Goal: Task Accomplishment & Management: Complete application form

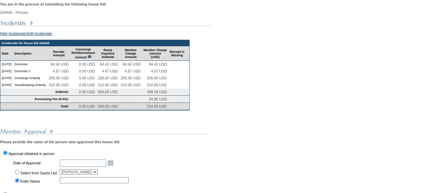
scroll to position [183, 0]
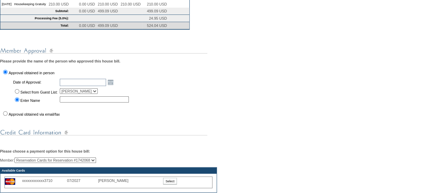
click at [66, 103] on input "text" at bounding box center [94, 99] width 69 height 6
type input "[PERSON_NAME]"
click at [114, 86] on link "Open the calendar popup." at bounding box center [111, 82] width 8 height 8
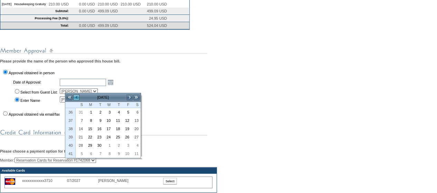
click at [77, 96] on link "<" at bounding box center [76, 97] width 7 height 7
click at [82, 122] on link "3" at bounding box center [80, 121] width 9 height 8
type input "[DATE]"
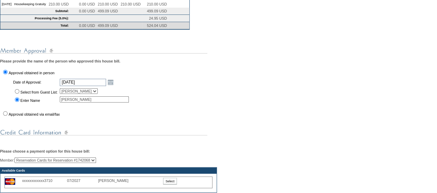
click at [126, 130] on div "You are in the process of submitting the following house bill: 258406 - Primary…" at bounding box center [218, 130] width 437 height 426
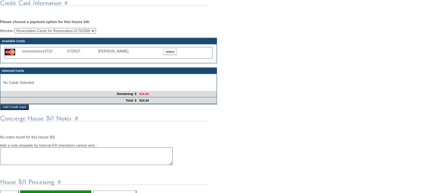
scroll to position [312, 0]
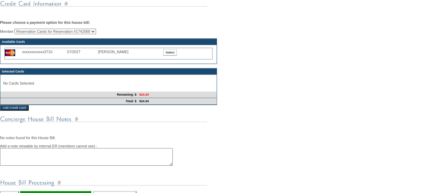
click at [174, 56] on input "Select" at bounding box center [170, 52] width 14 height 7
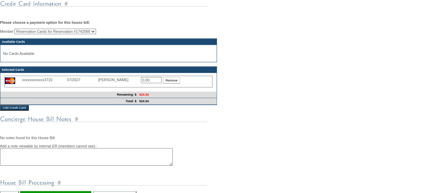
click at [148, 83] on input "0.00" at bounding box center [151, 80] width 21 height 6
click at [148, 83] on input "524.04" at bounding box center [151, 80] width 21 height 6
type input "524.04"
click at [146, 105] on td "524.04" at bounding box center [177, 101] width 79 height 7
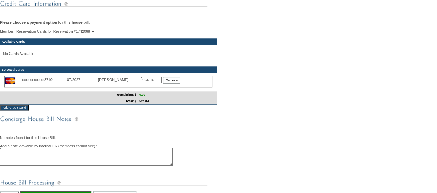
scroll to position [385, 0]
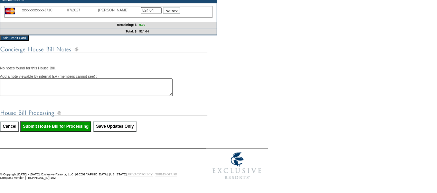
click at [79, 132] on input "Submit House Bill for Processing" at bounding box center [55, 126] width 71 height 10
type input "Processing..."
